Goal: Participate in discussion: Engage in conversation with other users on a specific topic

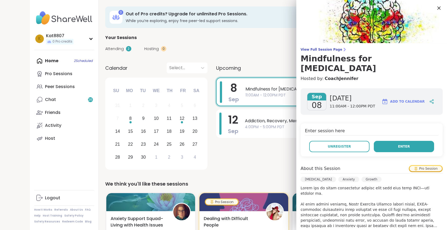
click at [398, 144] on span "Enter" at bounding box center [404, 146] width 12 height 5
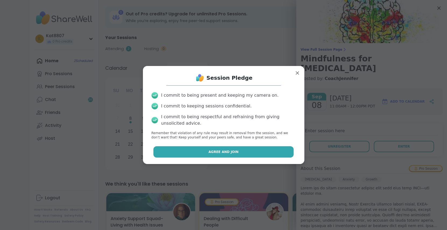
click at [247, 156] on button "Agree and Join" at bounding box center [223, 151] width 140 height 11
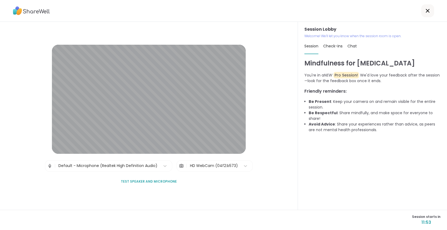
click at [247, 156] on div "Session Lobby | Default - Microphone (Realtek High Definition Audio) | HD WebCa…" at bounding box center [149, 116] width 298 height 188
click at [338, 47] on span "Check-ins 2" at bounding box center [336, 45] width 27 height 5
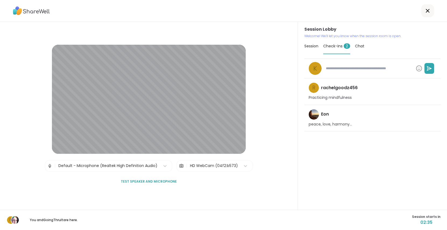
type textarea "*"
click at [307, 47] on span "Session" at bounding box center [311, 45] width 14 height 5
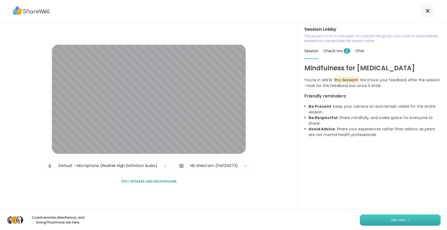
click at [390, 219] on span "Join now" at bounding box center [397, 219] width 15 height 5
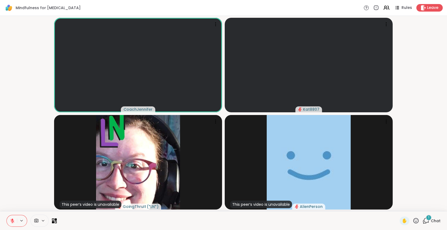
click at [11, 220] on icon at bounding box center [12, 220] width 5 height 5
click at [12, 222] on icon at bounding box center [12, 220] width 5 height 5
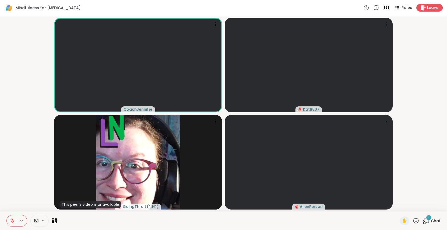
click at [423, 221] on icon at bounding box center [426, 220] width 7 height 7
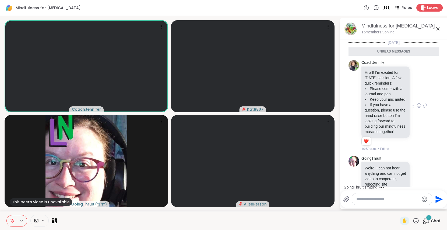
scroll to position [14, 0]
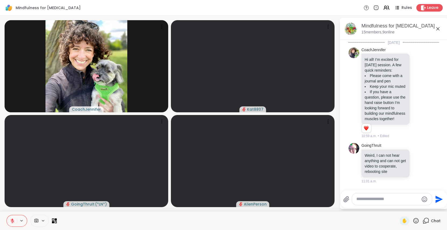
click at [380, 203] on div at bounding box center [392, 199] width 80 height 12
click at [379, 201] on textarea "Type your message" at bounding box center [387, 199] width 63 height 6
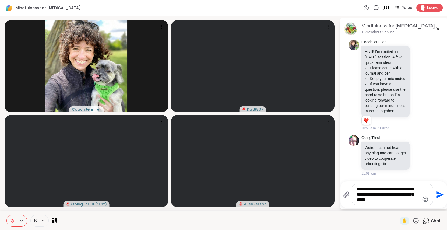
type textarea "**********"
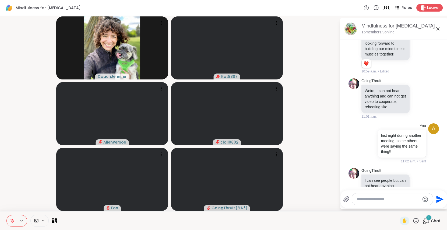
scroll to position [104, 0]
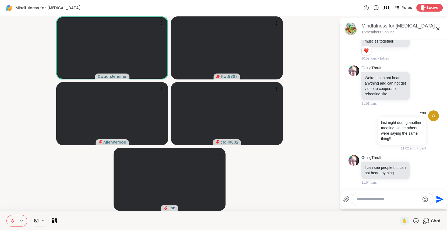
click at [379, 201] on textarea "Type your message" at bounding box center [388, 199] width 63 height 6
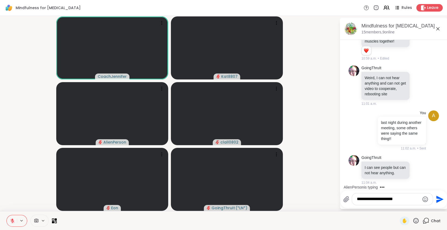
type textarea "**********"
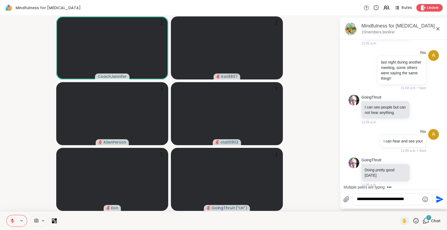
scroll to position [172, 0]
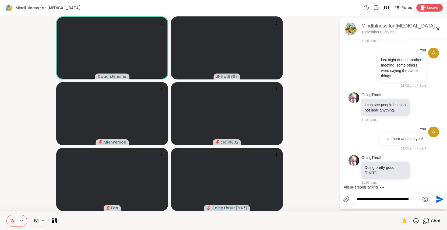
type textarea "**********"
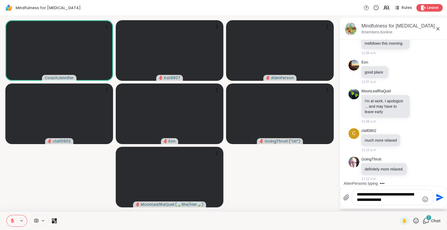
scroll to position [463, 0]
type textarea "**********"
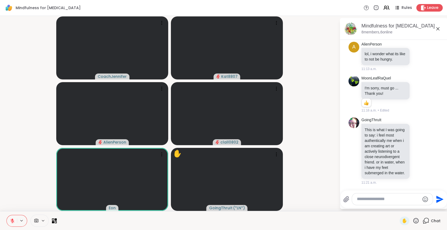
scroll to position [727, 0]
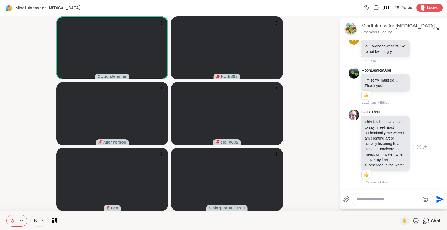
click at [418, 147] on icon at bounding box center [419, 147] width 2 height 1
click at [417, 136] on div "Select Reaction: Heart" at bounding box center [419, 138] width 5 height 5
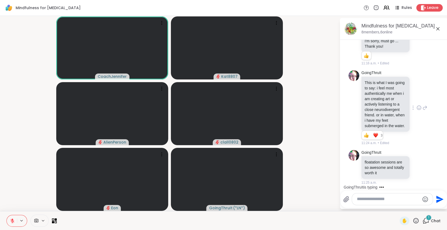
scroll to position [767, 0]
click at [413, 222] on icon at bounding box center [416, 220] width 7 height 7
click at [397, 206] on span "❤️" at bounding box center [399, 206] width 5 height 6
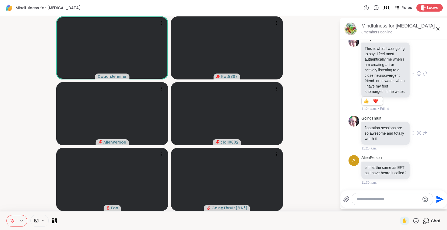
scroll to position [806, 0]
click at [310, 150] on video-player-container "CoachJennifer Kat8807 AlienPerson clall0802 [PERSON_NAME] ( *LN* )" at bounding box center [169, 113] width 333 height 191
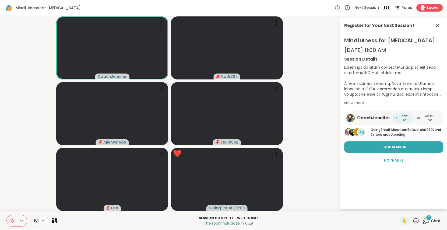
click at [426, 218] on div "2" at bounding box center [429, 217] width 6 height 6
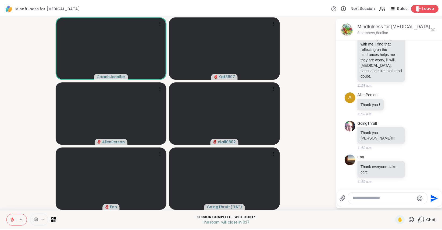
scroll to position [1014, 0]
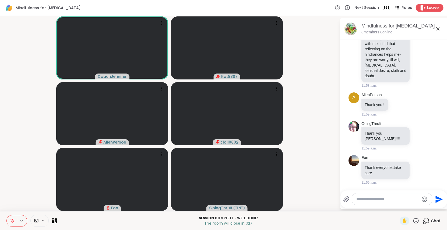
click at [431, 9] on span "Leave" at bounding box center [433, 8] width 12 height 6
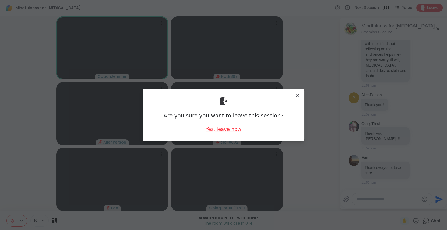
click at [224, 129] on div "Yes, leave now" at bounding box center [224, 129] width 36 height 7
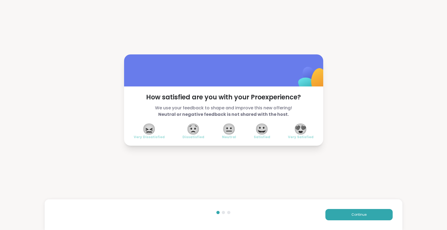
click at [260, 129] on span "😀" at bounding box center [261, 129] width 13 height 10
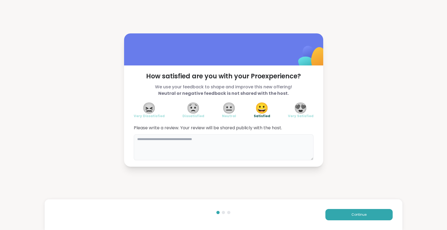
click at [251, 141] on textarea at bounding box center [224, 147] width 180 height 26
click at [303, 111] on span "😍" at bounding box center [300, 108] width 13 height 10
click at [261, 109] on span "😀" at bounding box center [261, 108] width 13 height 10
click at [233, 153] on textarea at bounding box center [224, 147] width 180 height 26
type textarea "**********"
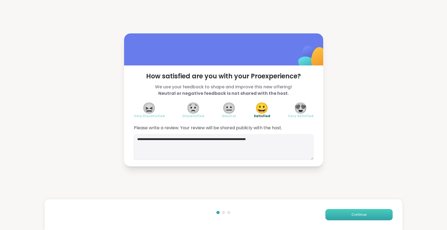
click at [343, 214] on button "Continue" at bounding box center [358, 214] width 67 height 11
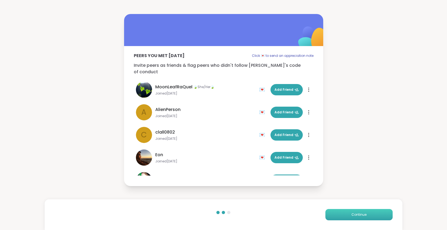
click at [343, 214] on button "Continue" at bounding box center [358, 214] width 67 height 11
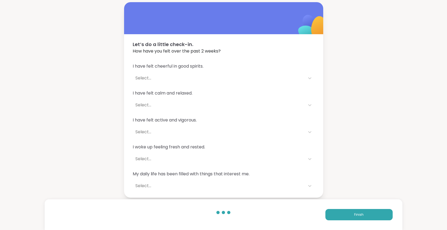
click at [144, 76] on div "Select..." at bounding box center [218, 78] width 167 height 6
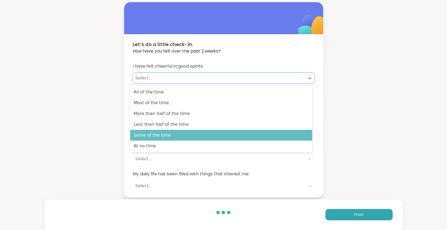
click at [161, 134] on div "Some of the time" at bounding box center [221, 135] width 182 height 11
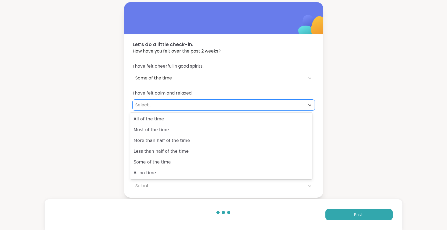
click at [154, 104] on div "Select..." at bounding box center [218, 105] width 167 height 6
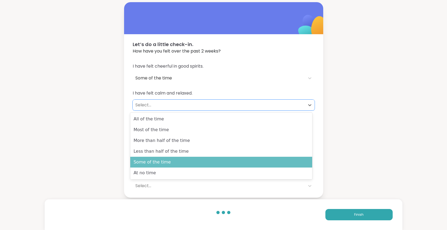
click at [172, 163] on div "Some of the time" at bounding box center [221, 162] width 182 height 11
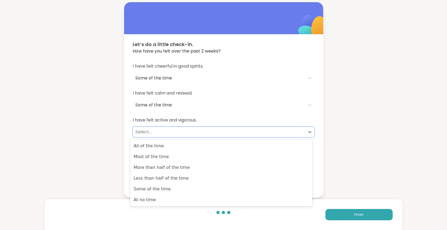
click at [157, 131] on div "Select..." at bounding box center [218, 132] width 167 height 6
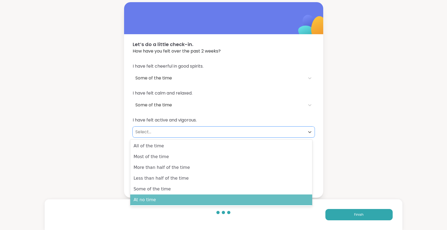
click at [155, 202] on div "At no time" at bounding box center [221, 199] width 182 height 11
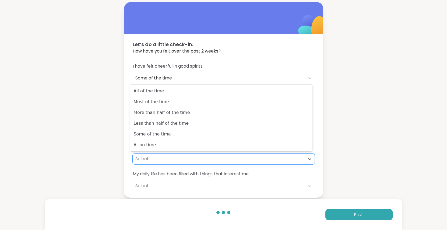
click at [145, 159] on div "Select..." at bounding box center [218, 159] width 167 height 6
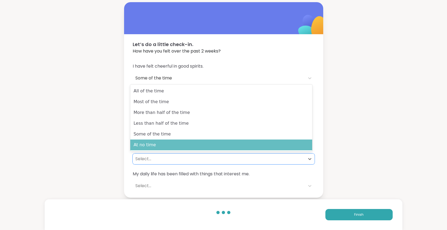
click at [149, 144] on div "At no time" at bounding box center [221, 144] width 182 height 11
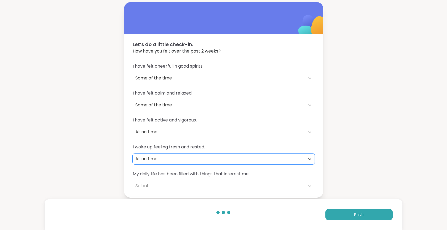
click at [158, 185] on div "Select..." at bounding box center [218, 185] width 167 height 6
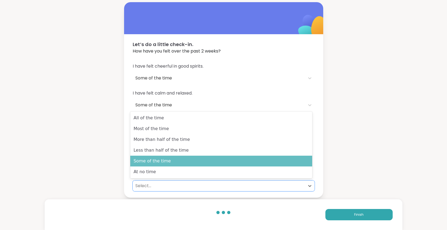
click at [151, 162] on div "Some of the time" at bounding box center [221, 161] width 182 height 11
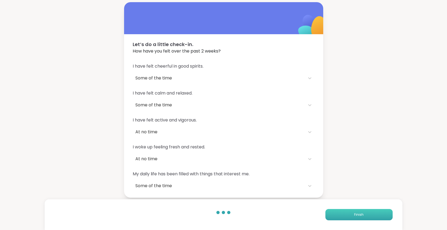
click at [354, 216] on span "Finish" at bounding box center [358, 214] width 9 height 5
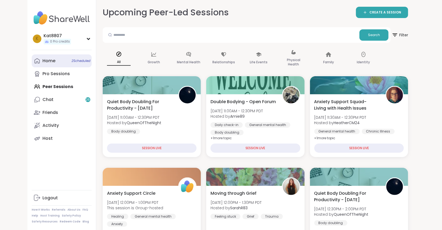
click at [44, 59] on div "Home 2 Scheduled" at bounding box center [49, 61] width 13 height 6
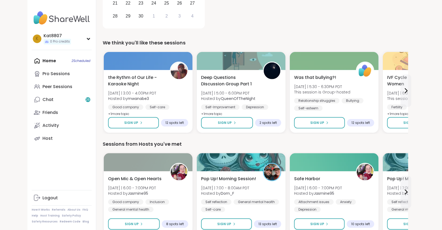
scroll to position [141, 0]
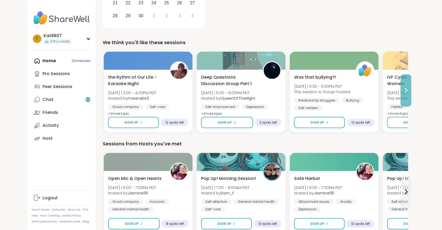
click at [406, 92] on icon at bounding box center [407, 90] width 2 height 4
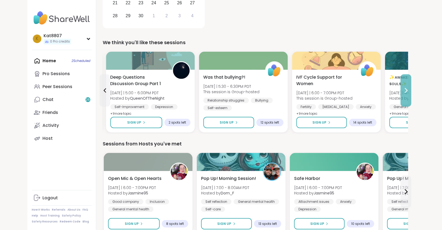
click at [406, 92] on icon at bounding box center [407, 90] width 2 height 4
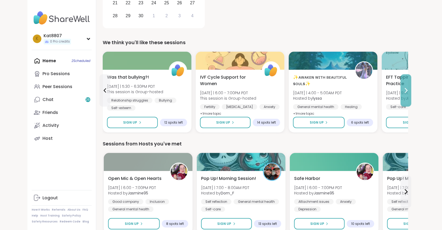
click at [406, 92] on icon at bounding box center [407, 90] width 2 height 4
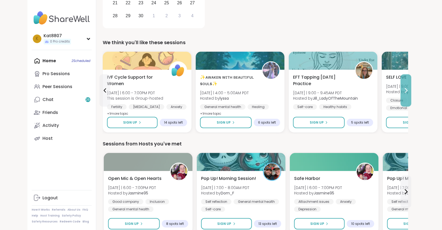
click at [406, 92] on icon at bounding box center [407, 90] width 2 height 4
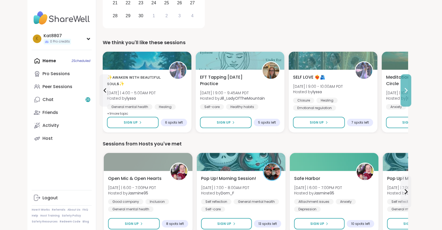
click at [406, 92] on icon at bounding box center [407, 90] width 2 height 4
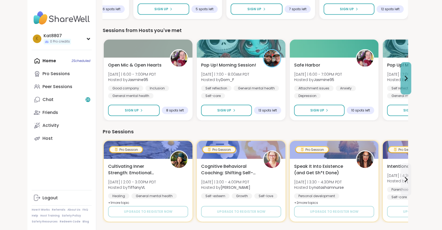
scroll to position [254, 0]
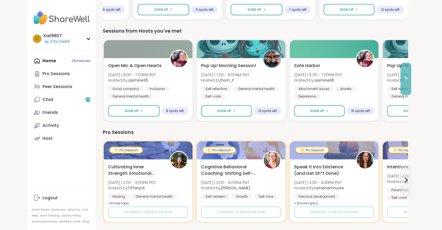
click at [402, 78] on button at bounding box center [406, 79] width 11 height 32
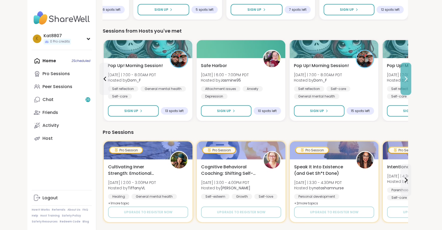
click at [402, 78] on button at bounding box center [406, 79] width 11 height 32
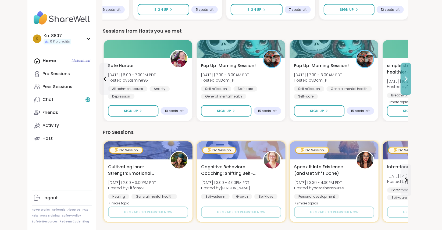
click at [402, 78] on button at bounding box center [406, 79] width 11 height 32
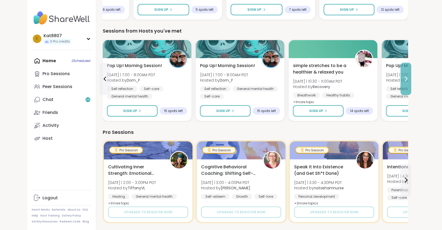
click at [402, 78] on button at bounding box center [406, 79] width 11 height 32
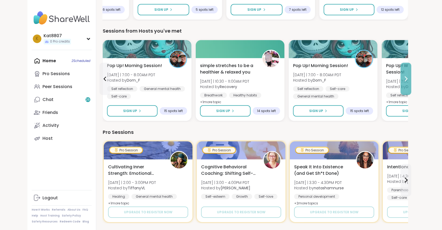
click at [402, 78] on button at bounding box center [406, 79] width 11 height 32
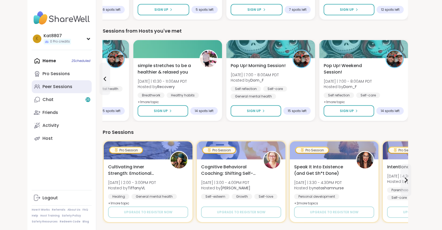
click at [68, 82] on link "Peer Sessions" at bounding box center [62, 86] width 60 height 13
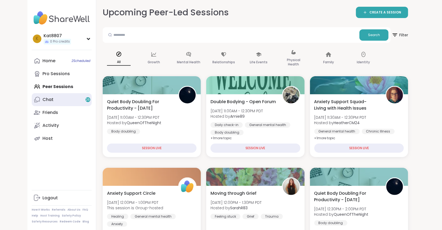
click at [49, 100] on div "Chat 26" at bounding box center [48, 100] width 11 height 6
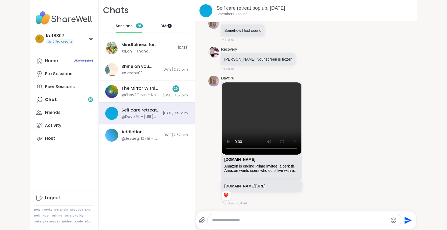
click at [167, 25] on iframe at bounding box center [169, 26] width 4 height 4
drag, startPoint x: 0, startPoint y: 2, endPoint x: 167, endPoint y: 25, distance: 168.8
click at [167, 25] on iframe at bounding box center [169, 26] width 4 height 4
click at [167, 23] on div at bounding box center [167, 23] width 0 height 0
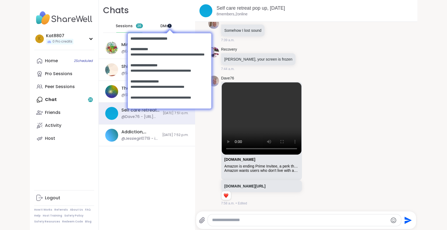
click at [122, 23] on div at bounding box center [122, 23] width 0 height 0
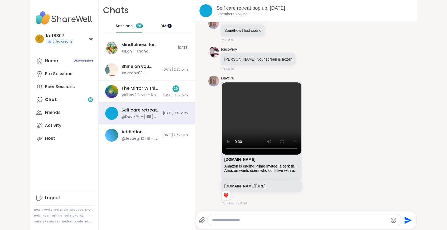
click at [167, 23] on div at bounding box center [167, 23] width 0 height 0
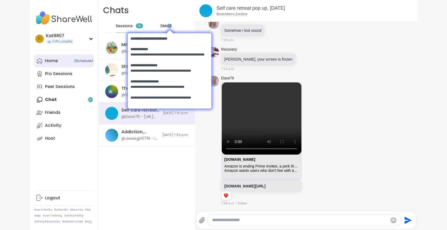
click at [46, 61] on div "Home 2 Scheduled" at bounding box center [51, 61] width 13 height 6
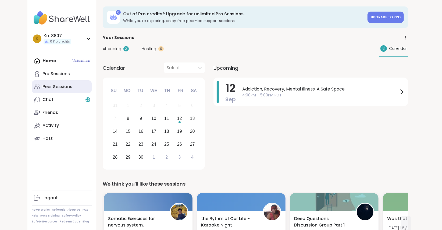
click at [48, 89] on div "Peer Sessions" at bounding box center [58, 87] width 30 height 6
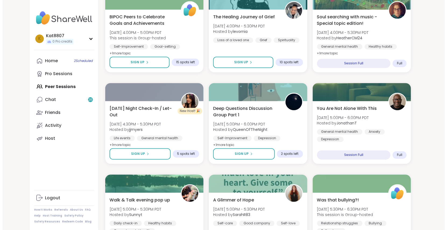
scroll to position [633, 0]
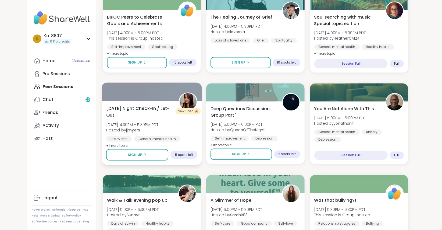
click at [161, 89] on div at bounding box center [152, 92] width 100 height 18
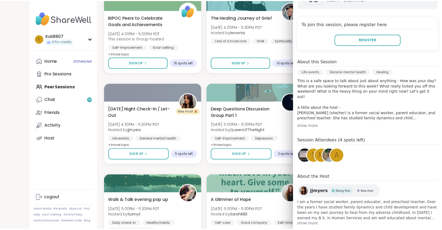
scroll to position [0, 0]
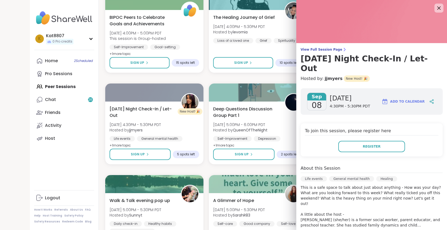
click at [435, 8] on icon at bounding box center [438, 8] width 7 height 7
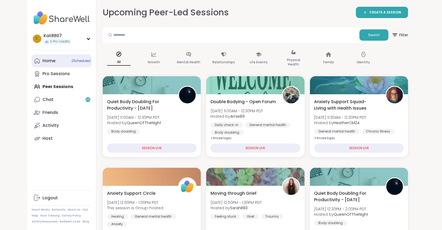
click at [72, 62] on span "2 Scheduled" at bounding box center [81, 61] width 19 height 4
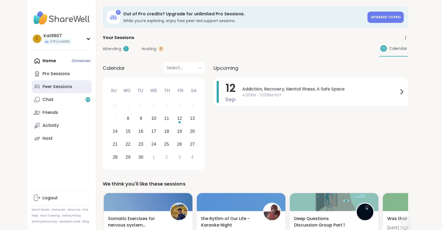
click at [55, 81] on link "Peer Sessions" at bounding box center [62, 86] width 60 height 13
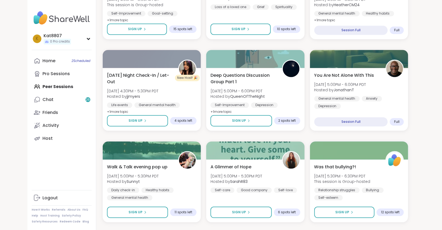
scroll to position [955, 0]
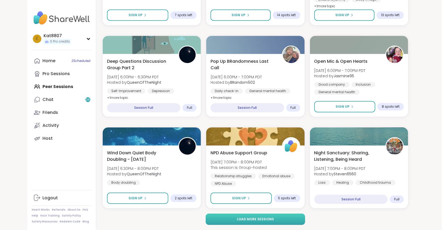
click at [291, 216] on button "Load more sessions" at bounding box center [256, 218] width 100 height 11
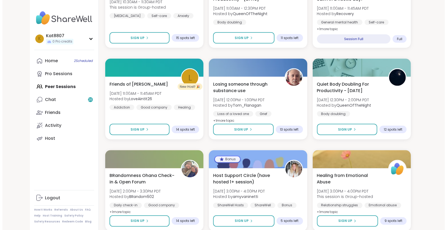
scroll to position [1756, 0]
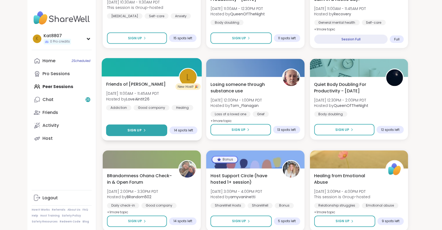
click at [138, 126] on button "Sign Up" at bounding box center [136, 131] width 61 height 12
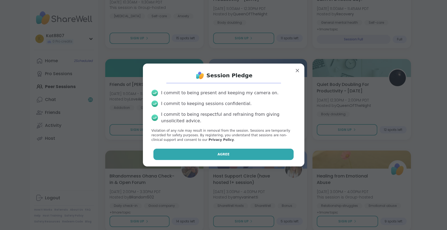
click at [220, 153] on span "Agree" at bounding box center [223, 154] width 12 height 5
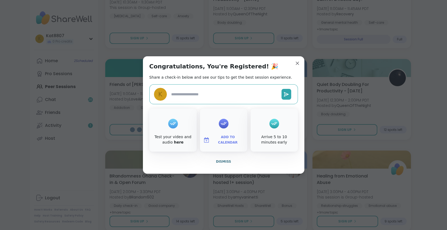
type textarea "*"
click at [222, 162] on span "Dismiss" at bounding box center [223, 162] width 15 height 4
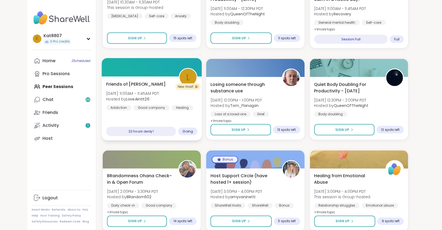
click at [141, 90] on div "Friends of [PERSON_NAME] [DATE] 11:00AM - 11:45AM PDT Hosted by LoveAintIt26 Ad…" at bounding box center [151, 96] width 91 height 30
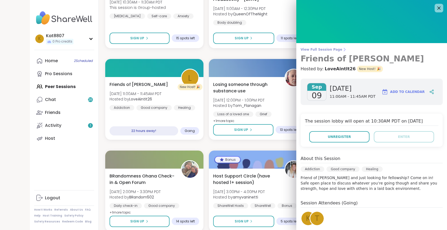
click at [318, 48] on span "View Full Session Page" at bounding box center [372, 49] width 142 height 4
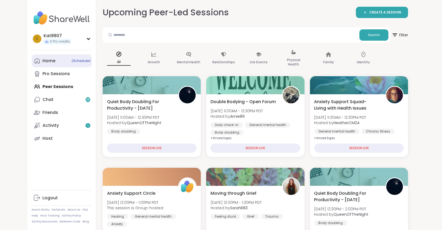
click at [56, 58] on link "Home 2 Scheduled" at bounding box center [62, 60] width 60 height 13
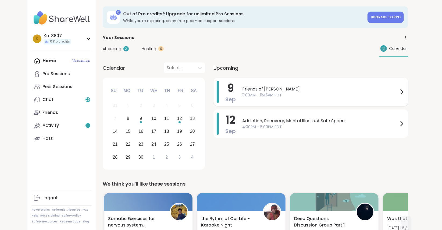
click at [306, 90] on span "Friends of [PERSON_NAME]" at bounding box center [320, 89] width 156 height 6
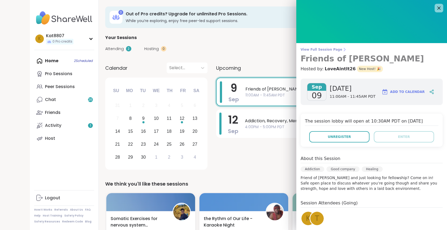
click at [305, 49] on span "View Full Session Page" at bounding box center [372, 49] width 142 height 4
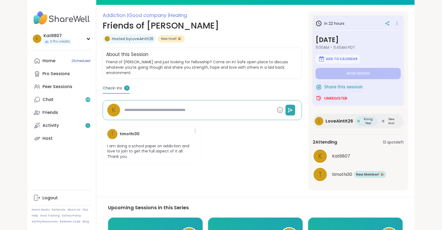
scroll to position [65, 0]
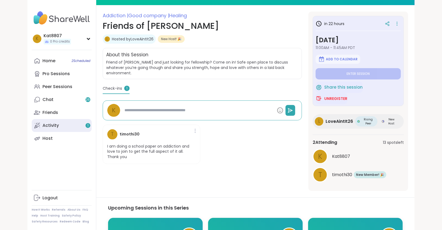
click at [46, 124] on div "Activity 1" at bounding box center [51, 125] width 16 height 6
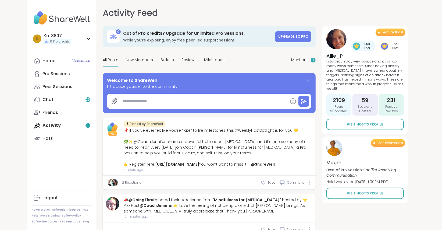
type textarea "*"
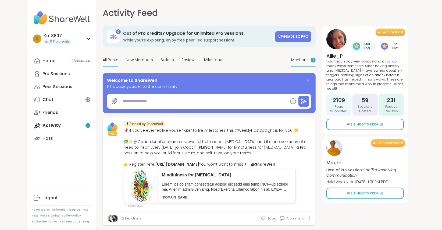
click at [301, 60] on span "Mentions" at bounding box center [299, 60] width 17 height 6
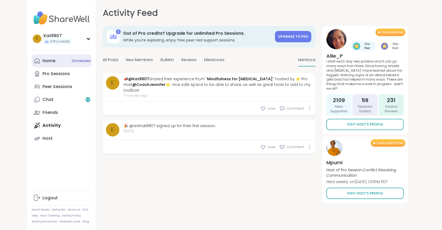
click at [65, 63] on link "Home 2 Scheduled" at bounding box center [62, 60] width 60 height 13
